Goal: Task Accomplishment & Management: Manage account settings

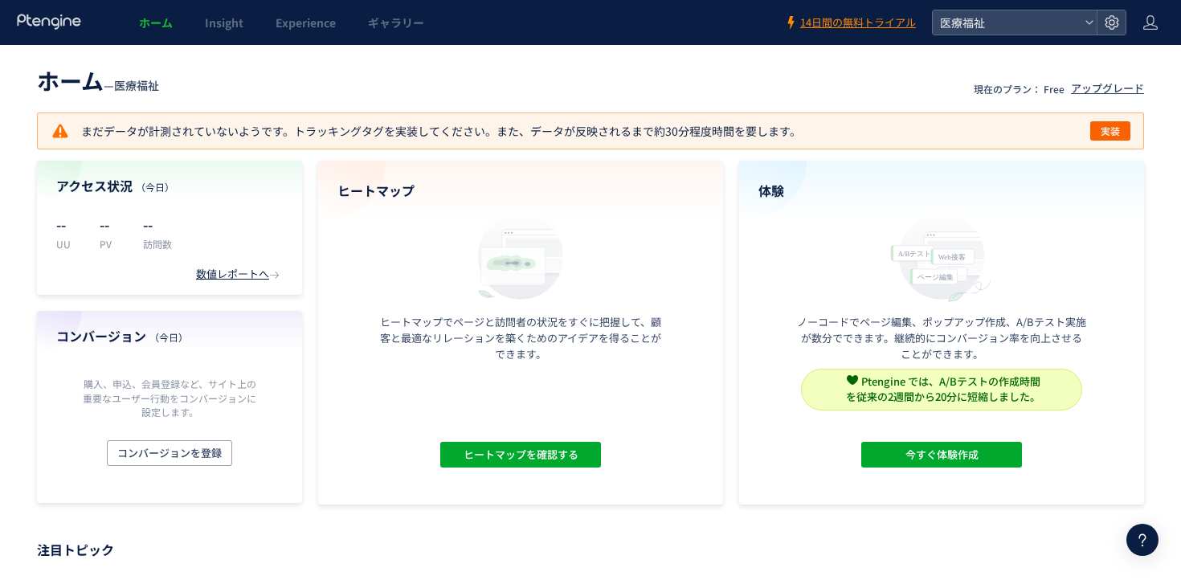
click at [1126, 22] on header "ホーム Insight Experience ギャラリー 14日間の無料トライアル 医療福祉" at bounding box center [590, 22] width 1181 height 45
click at [1119, 25] on div at bounding box center [1111, 22] width 29 height 24
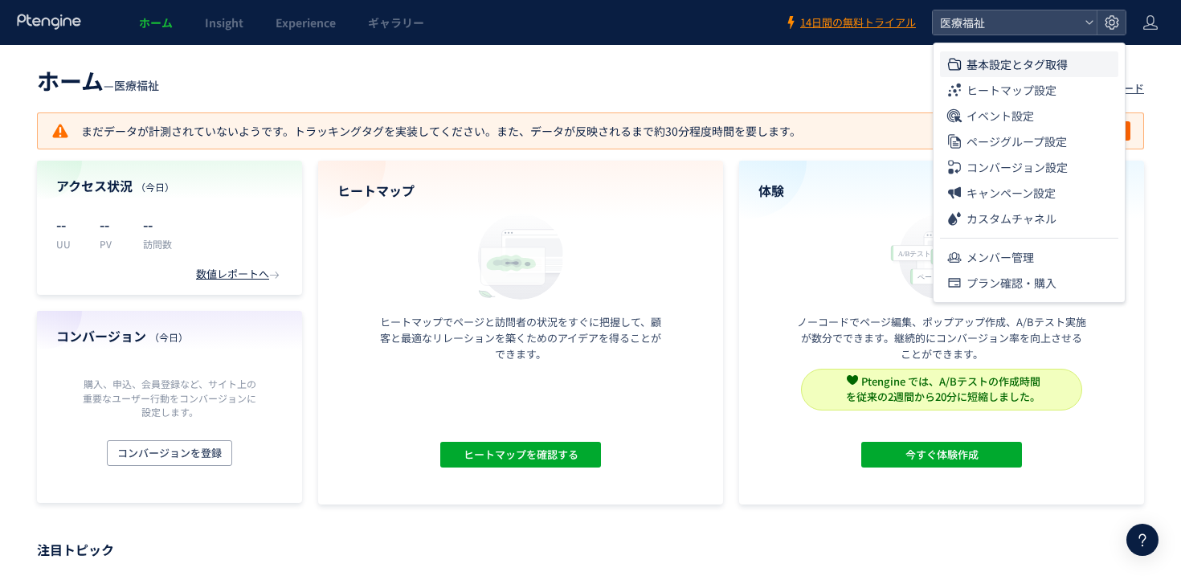
click at [1069, 53] on li "基本設定とタグ取得" at bounding box center [1029, 64] width 178 height 26
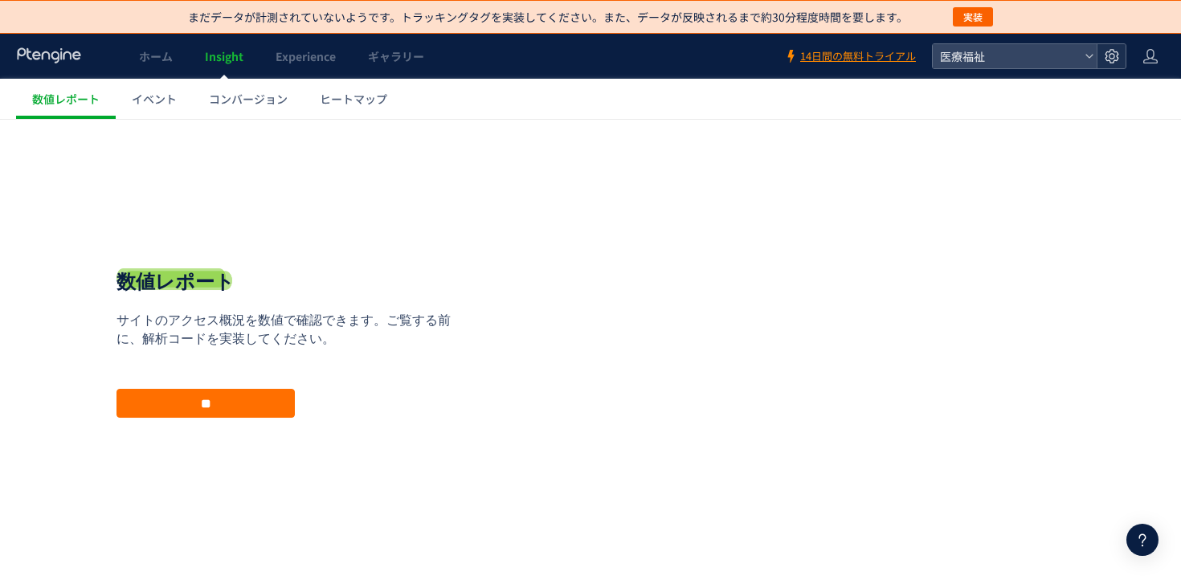
click at [1113, 59] on icon at bounding box center [1112, 56] width 16 height 16
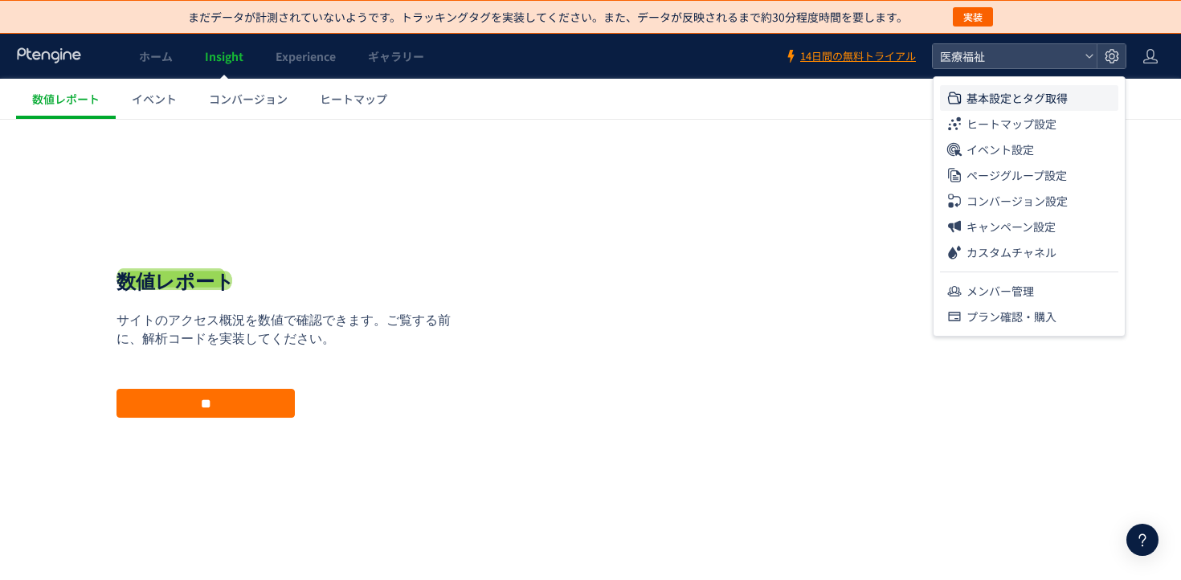
click at [1081, 91] on li "基本設定とタグ取得" at bounding box center [1029, 98] width 178 height 26
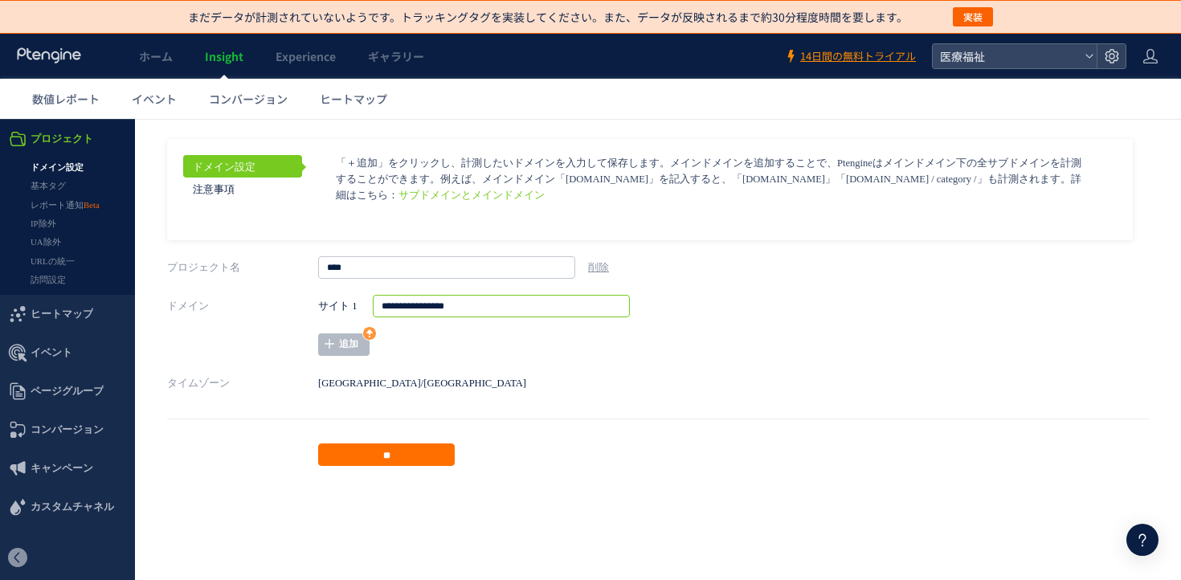
click at [514, 300] on input "**********" at bounding box center [501, 306] width 257 height 22
drag, startPoint x: 1166, startPoint y: 117, endPoint x: 1060, endPoint y: 114, distance: 106.1
click at [1060, 114] on ul "数値レポート イベント コンバージョン ヒートマップ" at bounding box center [598, 99] width 1165 height 40
